Goal: Navigation & Orientation: Find specific page/section

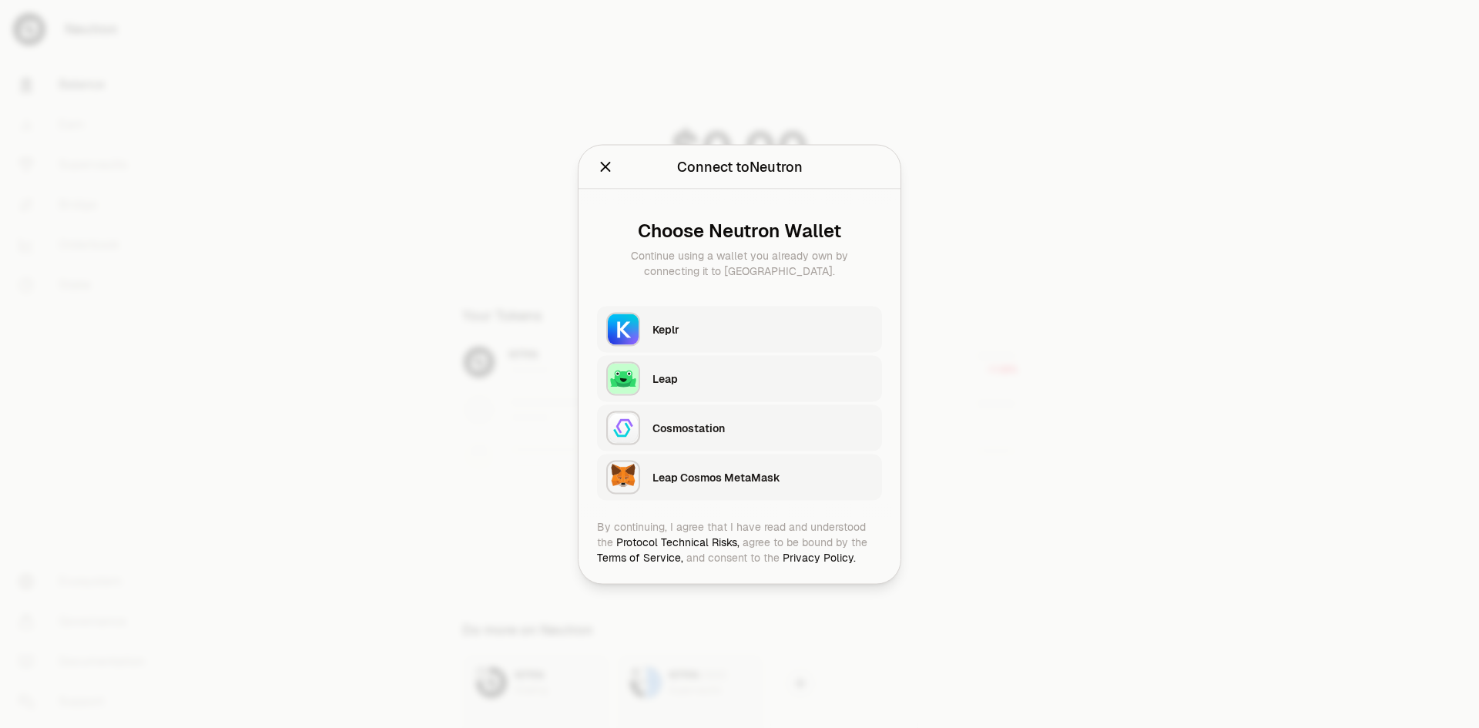
click at [670, 333] on div "Keplr" at bounding box center [762, 328] width 220 height 15
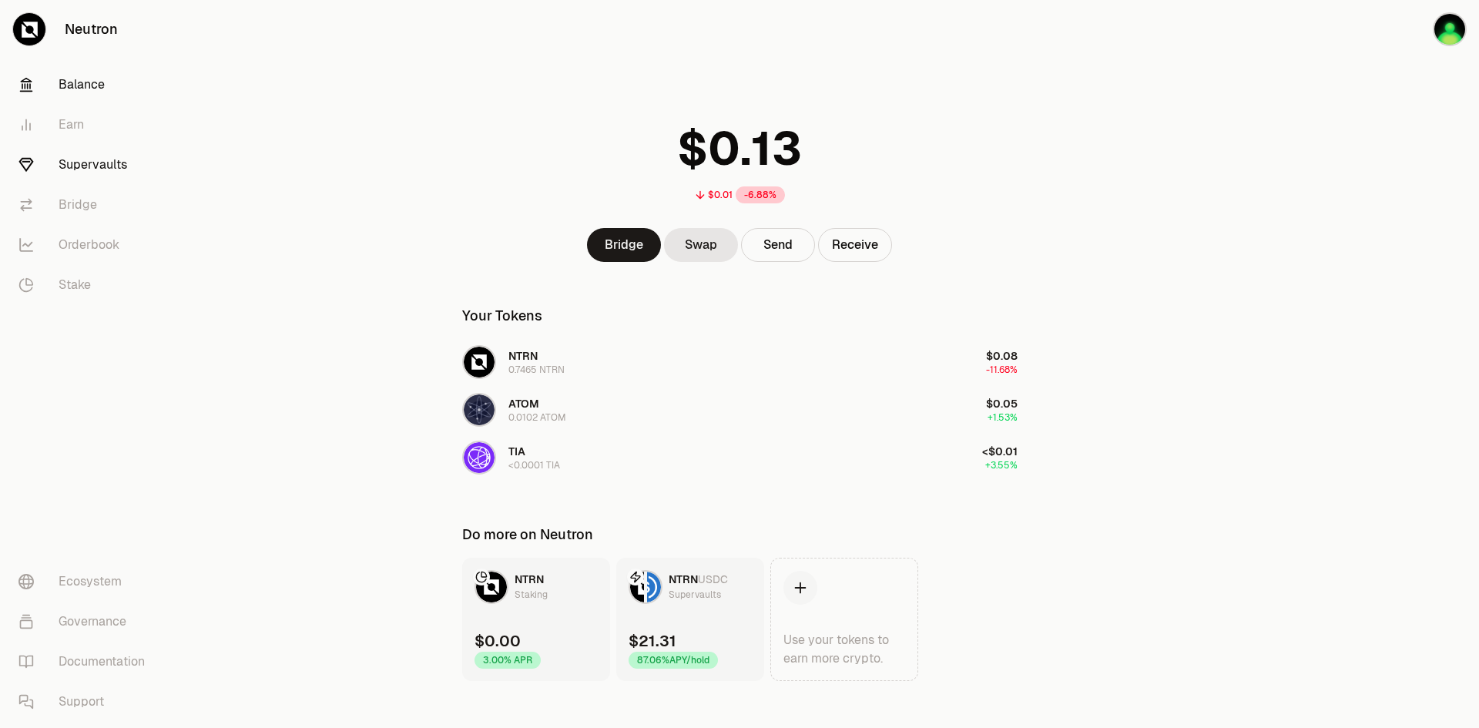
click at [104, 155] on link "Supervaults" at bounding box center [86, 165] width 160 height 40
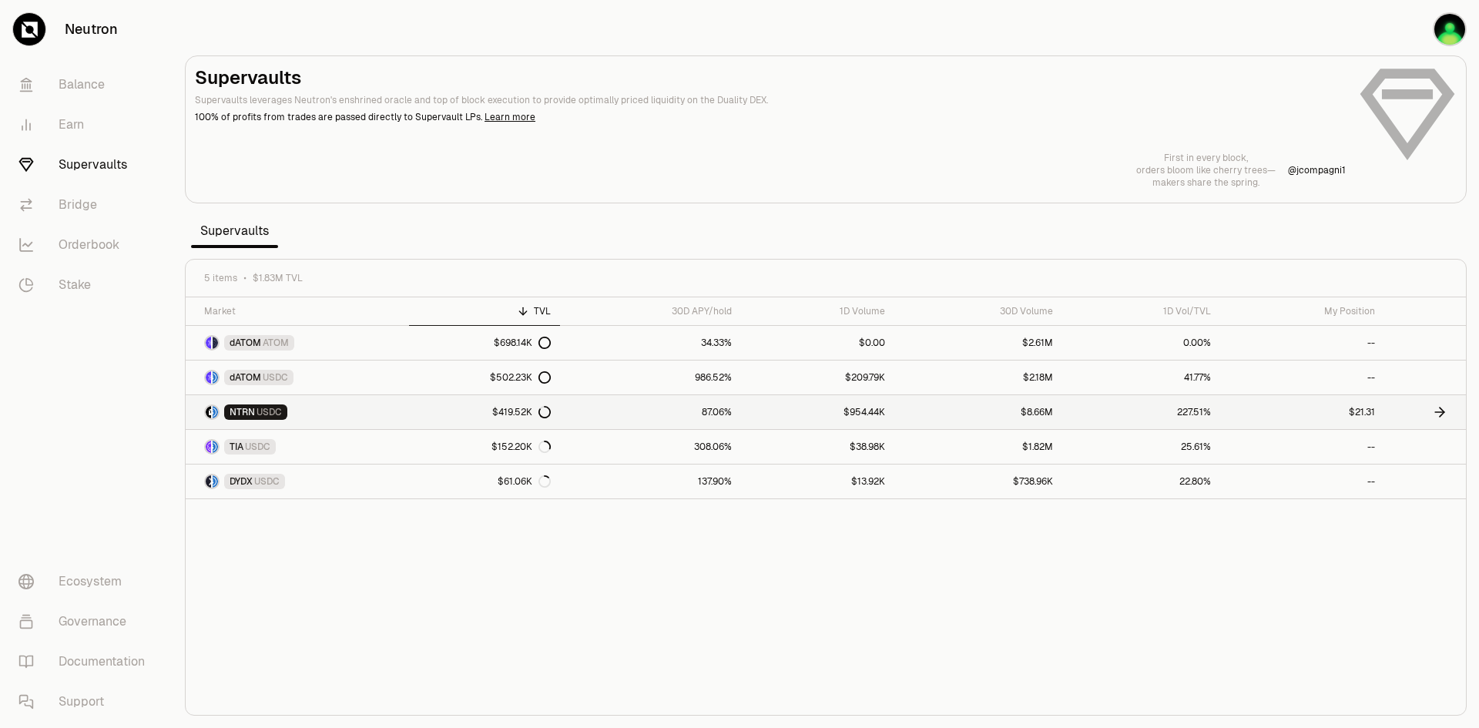
click at [321, 421] on link "NTRN USDC" at bounding box center [297, 412] width 223 height 34
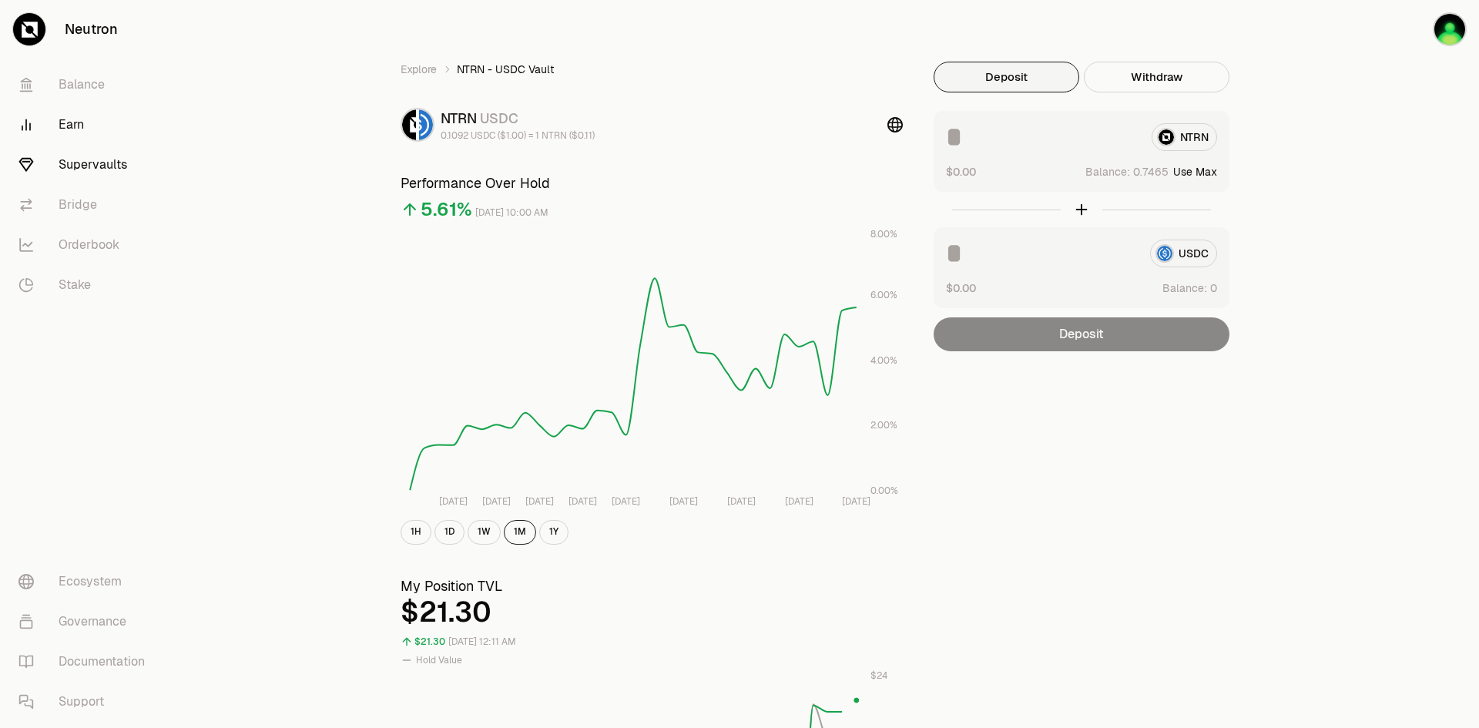
click at [58, 109] on link "Earn" at bounding box center [86, 125] width 160 height 40
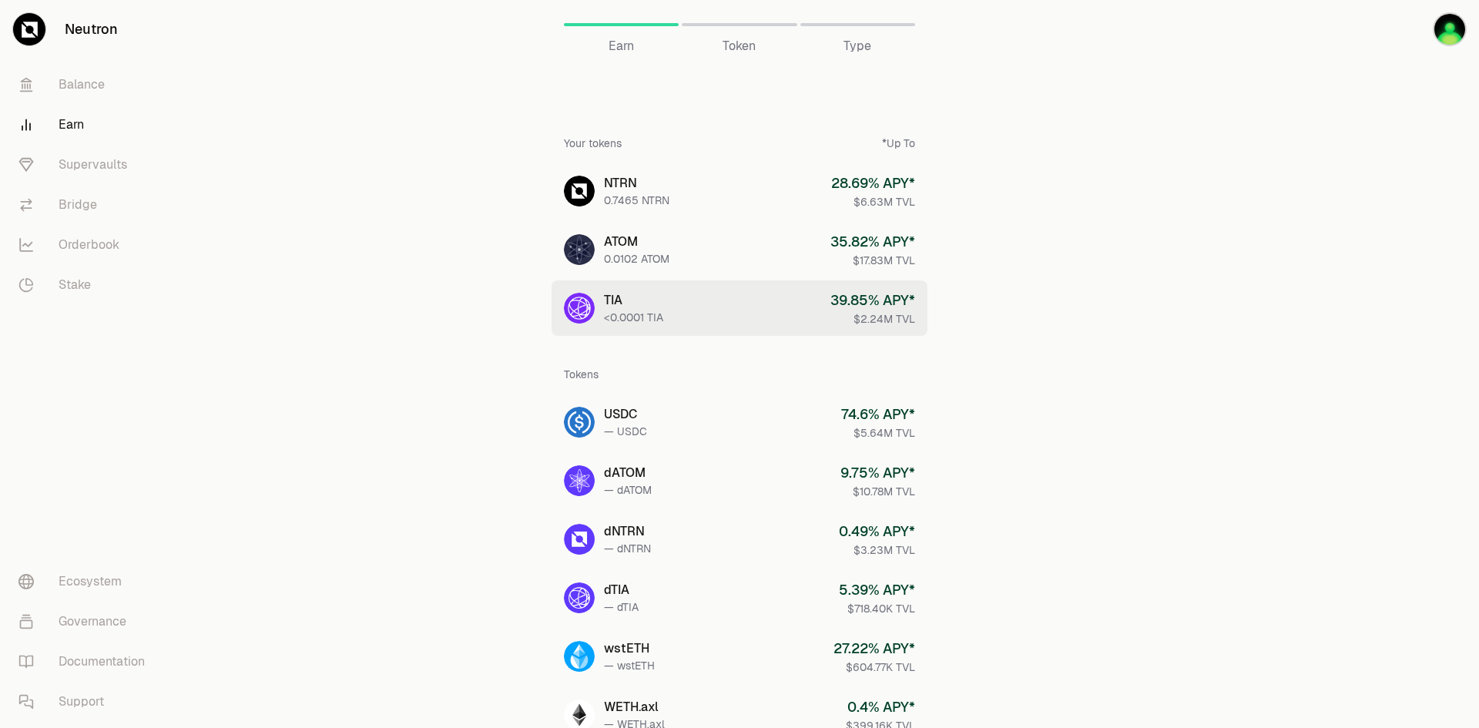
click at [875, 319] on div "$2.24M TVL" at bounding box center [872, 318] width 85 height 15
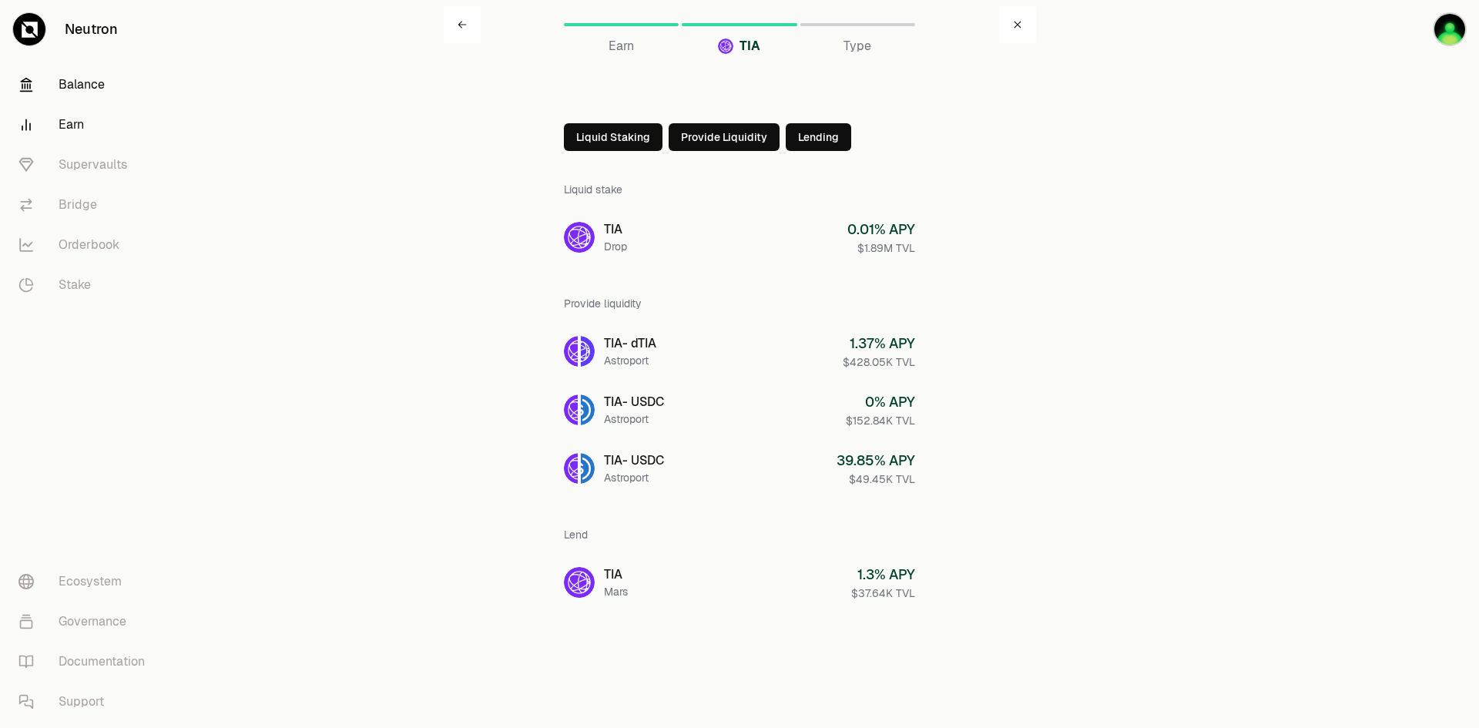
click at [81, 81] on link "Balance" at bounding box center [86, 85] width 160 height 40
